Goal: Task Accomplishment & Management: Use online tool/utility

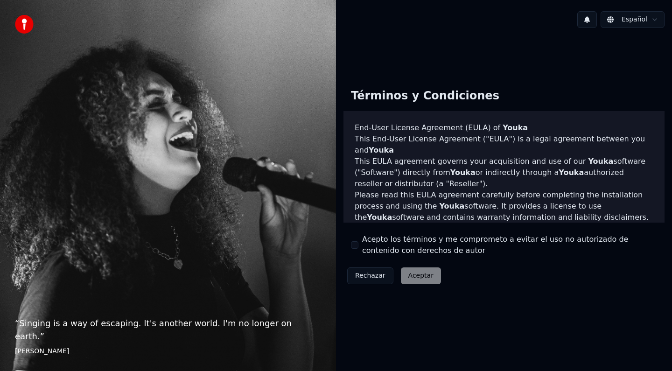
click at [410, 278] on div "Rechazar Aceptar" at bounding box center [393, 276] width 101 height 24
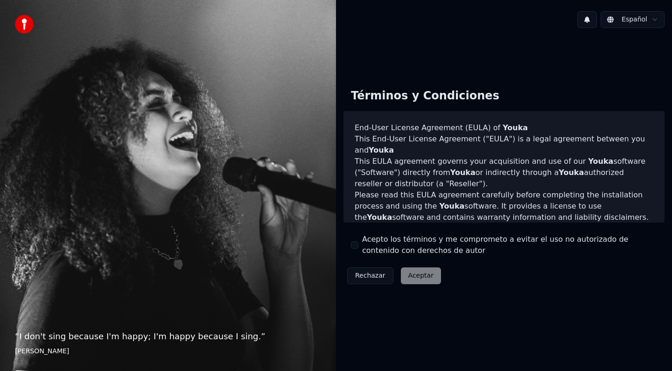
click at [423, 276] on div "Rechazar Aceptar" at bounding box center [393, 276] width 101 height 24
click at [357, 243] on button "Acepto los términos y me comprometo a evitar el uso no autorizado de contenido …" at bounding box center [354, 244] width 7 height 7
click at [416, 276] on button "Aceptar" at bounding box center [421, 275] width 40 height 17
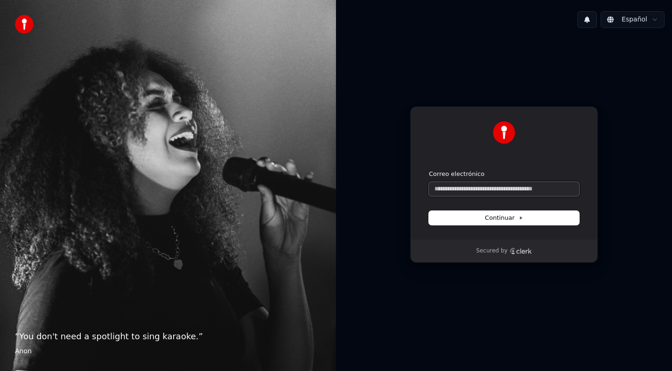
click at [501, 190] on input "Correo electrónico" at bounding box center [504, 189] width 150 height 14
click at [518, 217] on icon at bounding box center [520, 218] width 5 height 5
type input "**********"
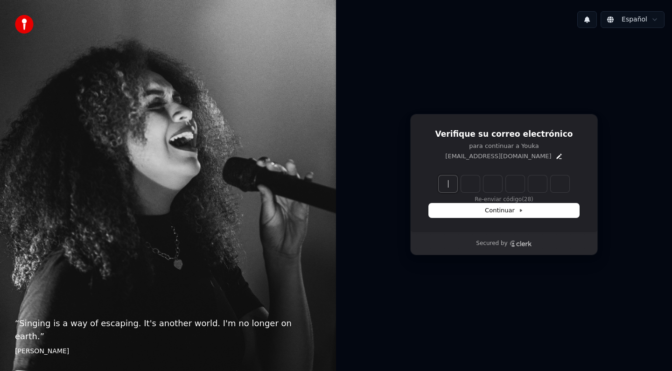
click at [447, 183] on input "Enter verification code" at bounding box center [512, 183] width 149 height 17
type input "******"
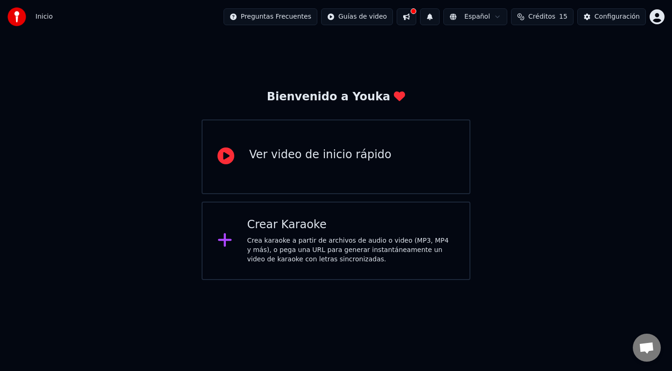
click at [297, 234] on div "Crear Karaoke Crea karaoke a partir de archivos de audio o video (MP3, MP4 y má…" at bounding box center [351, 240] width 208 height 47
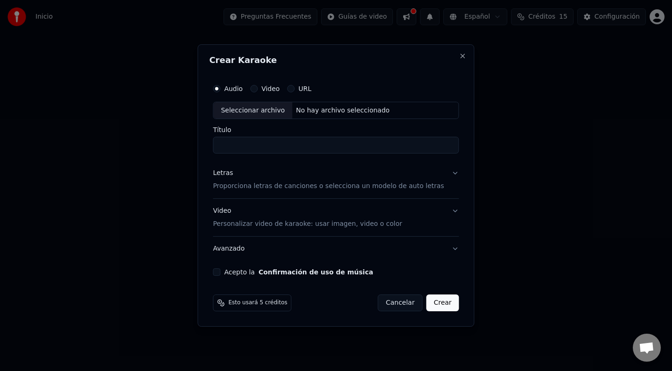
click at [326, 114] on div "No hay archivo seleccionado" at bounding box center [342, 110] width 101 height 9
type input "**********"
click at [287, 271] on button "Confirmación de uso de música" at bounding box center [315, 272] width 115 height 7
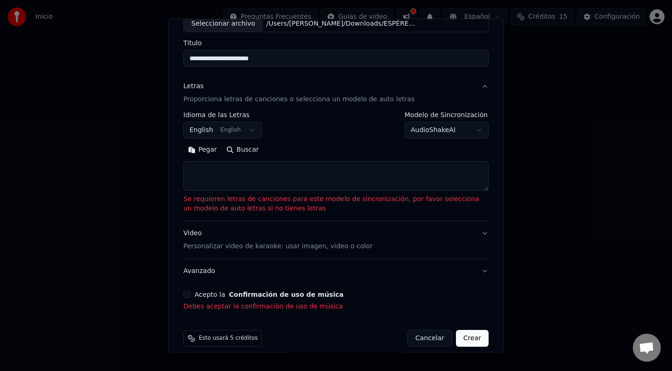
scroll to position [71, 0]
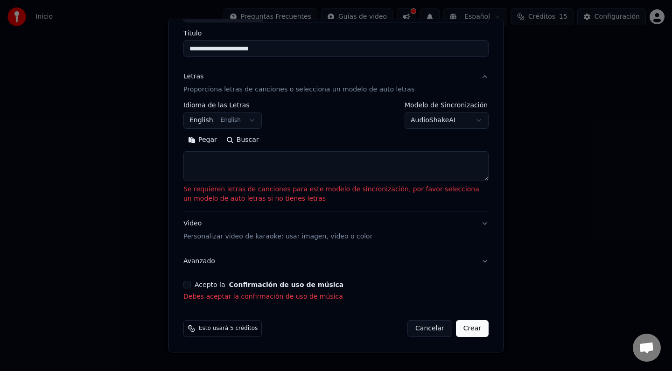
click at [236, 170] on textarea at bounding box center [335, 167] width 305 height 30
click at [453, 195] on p "Se requieren letras de canciones para este modelo de sincronización, por favor …" at bounding box center [335, 194] width 305 height 19
click at [469, 326] on button "Crear" at bounding box center [472, 328] width 33 height 17
click at [476, 328] on button "Crear" at bounding box center [472, 328] width 33 height 17
click at [189, 285] on button "Acepto la Confirmación de uso de música" at bounding box center [186, 284] width 7 height 7
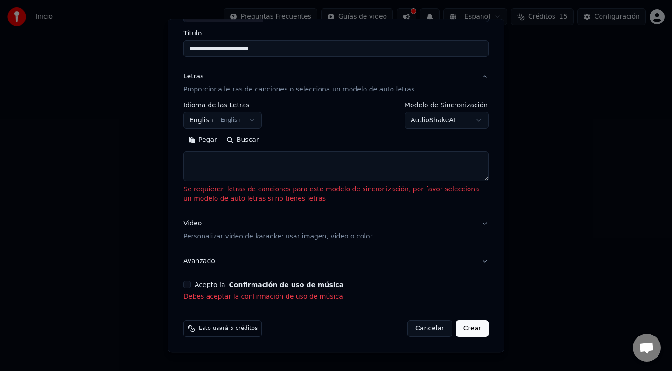
scroll to position [58, 0]
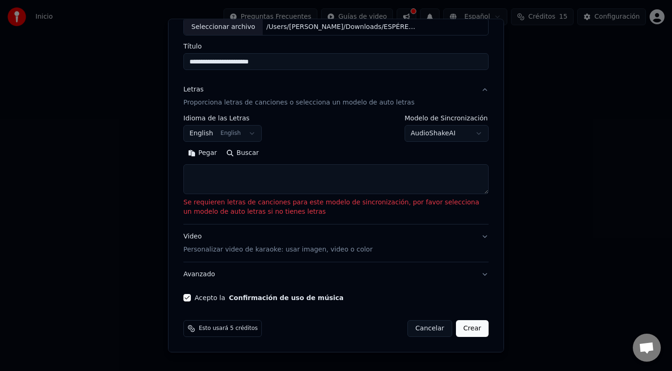
click at [190, 299] on button "Acepto la Confirmación de uso de música" at bounding box center [186, 297] width 7 height 7
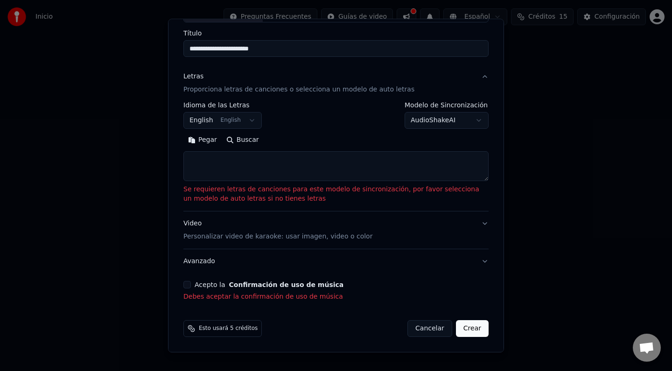
click at [189, 284] on button "Acepto la Confirmación de uso de música" at bounding box center [186, 284] width 7 height 7
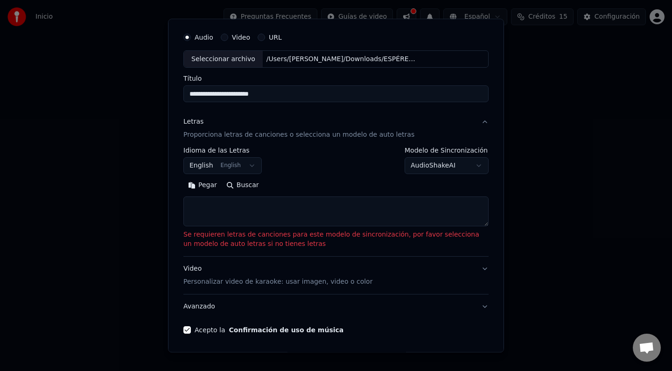
scroll to position [0, 0]
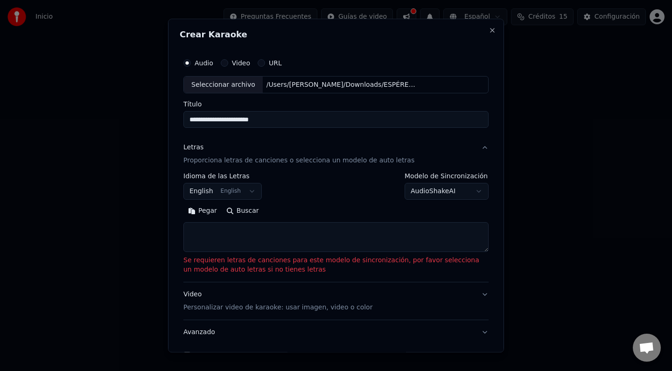
click at [439, 192] on body "**********" at bounding box center [336, 140] width 672 height 280
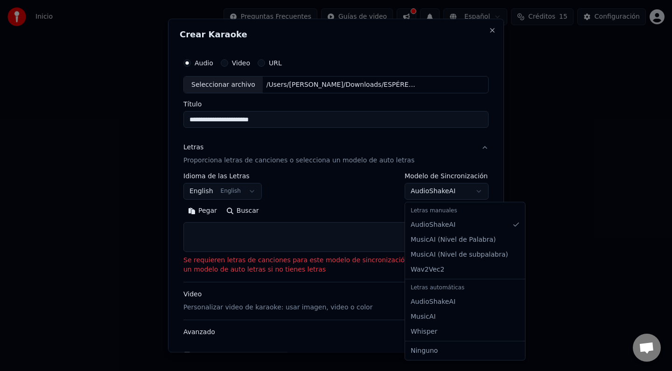
click at [439, 192] on body "**********" at bounding box center [336, 140] width 672 height 280
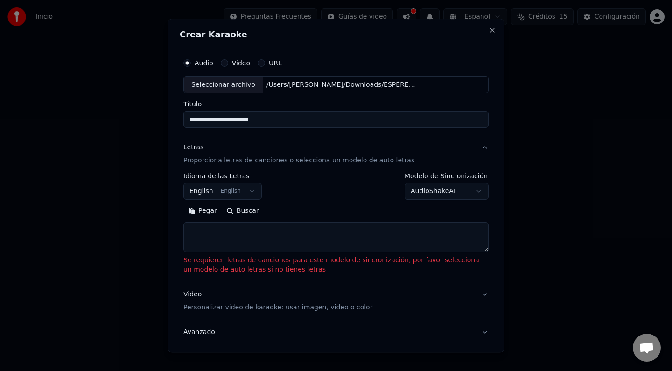
click at [230, 194] on button "English English" at bounding box center [222, 191] width 78 height 17
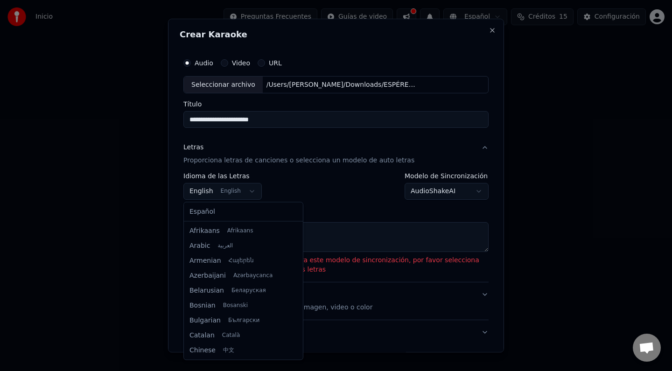
scroll to position [75, 0]
select select "**"
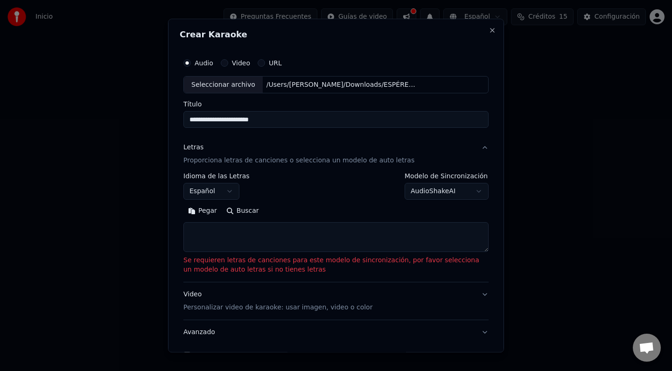
click at [270, 237] on textarea at bounding box center [335, 238] width 305 height 30
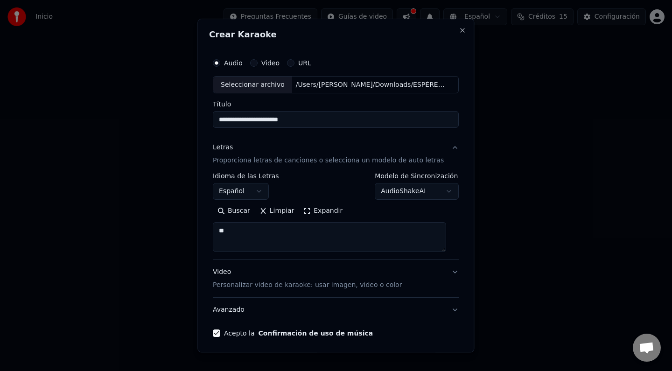
type textarea "*"
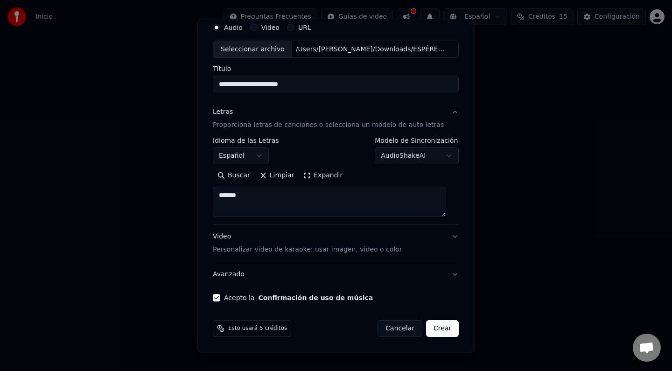
type textarea "*******"
click at [431, 327] on button "Crear" at bounding box center [442, 328] width 33 height 17
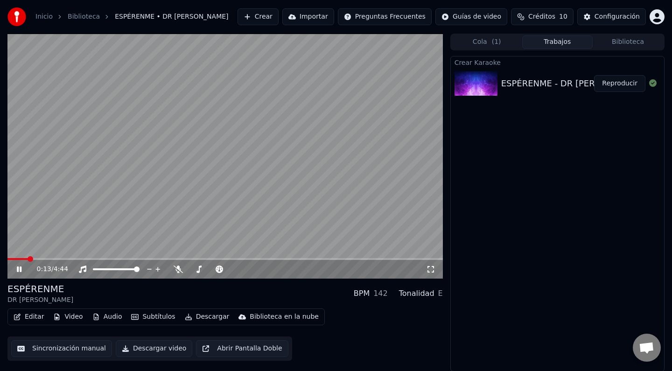
scroll to position [0, 0]
click at [23, 270] on icon at bounding box center [26, 268] width 22 height 7
click at [124, 257] on video at bounding box center [224, 155] width 435 height 245
click at [129, 257] on span at bounding box center [130, 259] width 6 height 6
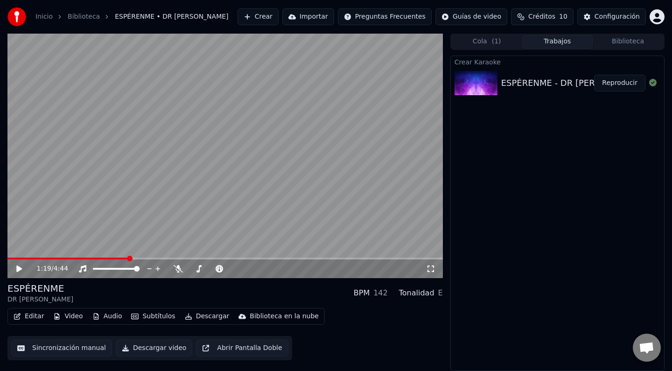
click at [19, 267] on icon at bounding box center [19, 268] width 6 height 7
click at [128, 257] on span at bounding box center [130, 259] width 6 height 6
click at [19, 268] on icon at bounding box center [26, 268] width 22 height 7
click at [133, 258] on span at bounding box center [134, 259] width 6 height 6
click at [16, 268] on icon at bounding box center [26, 268] width 22 height 7
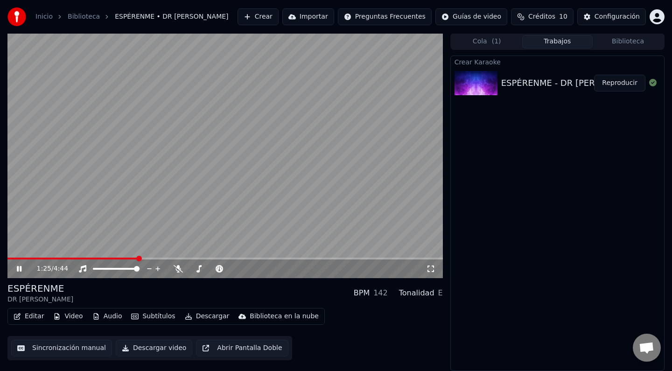
click at [17, 267] on icon at bounding box center [19, 269] width 5 height 6
click at [16, 272] on div "1:25 / 4:44" at bounding box center [225, 268] width 428 height 9
click at [19, 268] on icon at bounding box center [19, 268] width 6 height 7
click at [133, 257] on span at bounding box center [136, 259] width 6 height 6
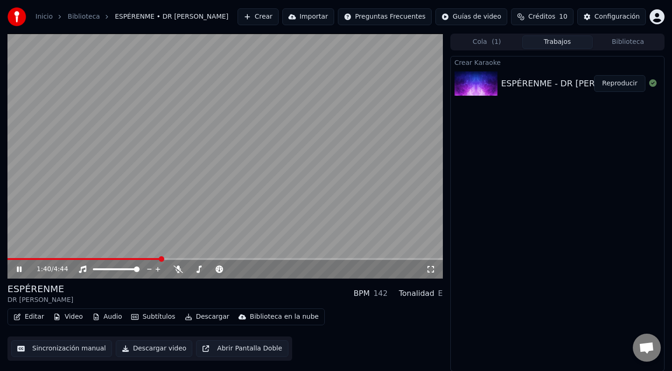
click at [19, 269] on icon at bounding box center [26, 268] width 22 height 7
click at [119, 260] on div "1:40 / 4:44" at bounding box center [224, 269] width 435 height 19
click at [102, 256] on video at bounding box center [224, 156] width 435 height 245
click at [95, 258] on span at bounding box center [50, 259] width 87 height 2
click at [67, 258] on span at bounding box center [37, 259] width 60 height 2
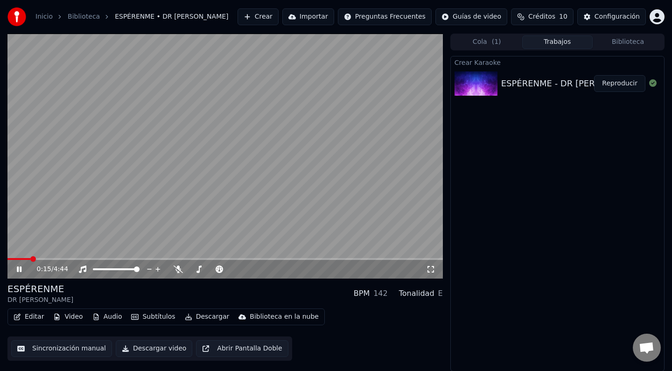
click at [30, 257] on span at bounding box center [33, 259] width 6 height 6
click at [13, 258] on span at bounding box center [224, 259] width 435 height 2
click at [13, 259] on span at bounding box center [10, 259] width 6 height 2
click at [16, 267] on icon at bounding box center [26, 268] width 22 height 7
